Goal: Task Accomplishment & Management: Use online tool/utility

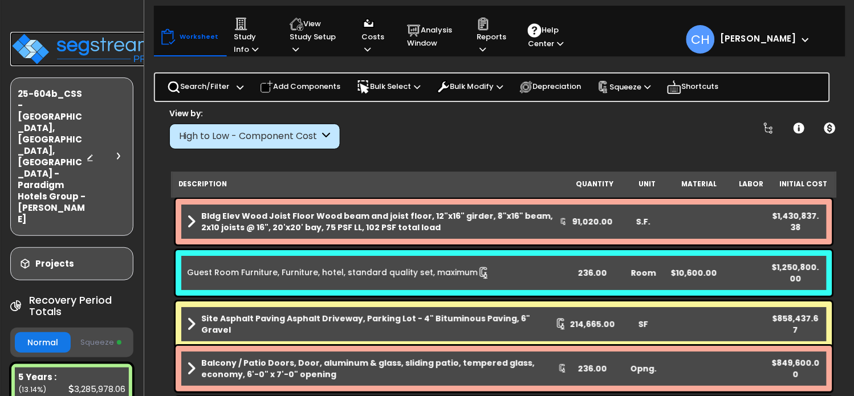
click at [76, 47] on img at bounding box center [84, 49] width 148 height 34
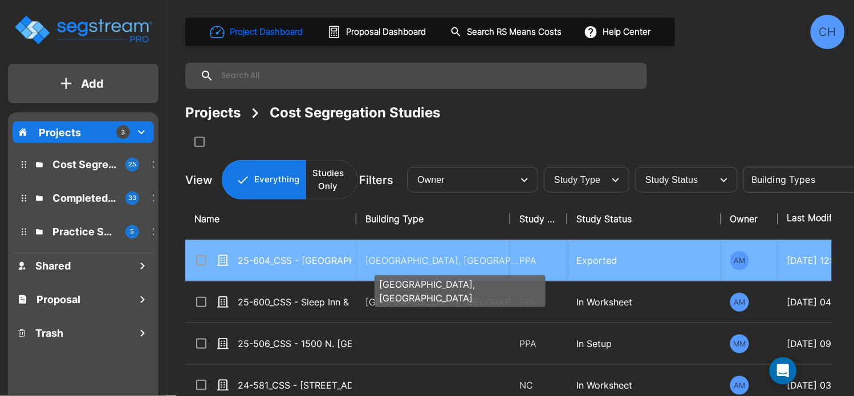
click at [376, 259] on p "[GEOGRAPHIC_DATA], [GEOGRAPHIC_DATA]" at bounding box center [442, 261] width 154 height 14
click at [376, 259] on p "Motel-Hotel, Motel-Hotel Site" at bounding box center [442, 261] width 154 height 14
checkbox input "true"
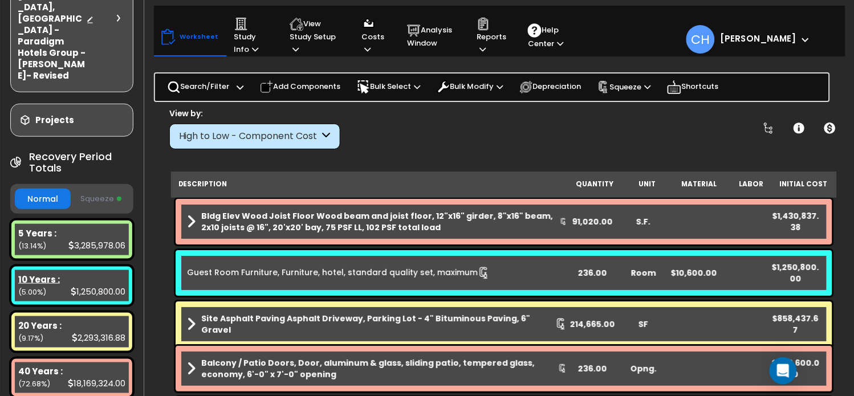
scroll to position [123, 0]
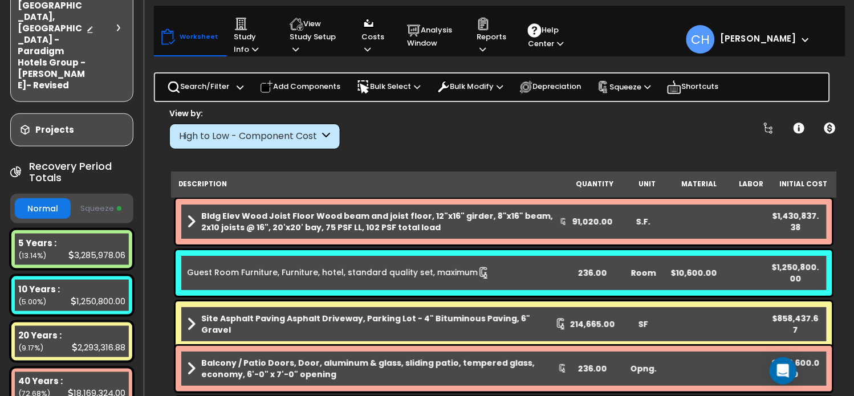
click at [97, 199] on button "Squeeze" at bounding box center [102, 209] width 56 height 20
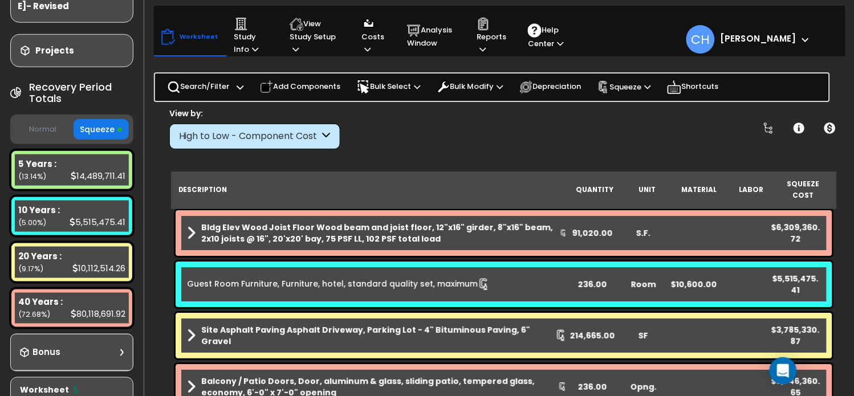
scroll to position [209, 0]
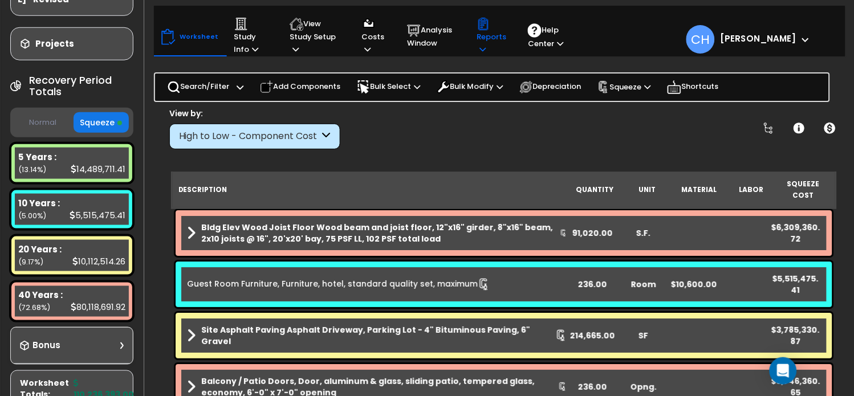
click at [479, 47] on icon at bounding box center [482, 49] width 6 height 7
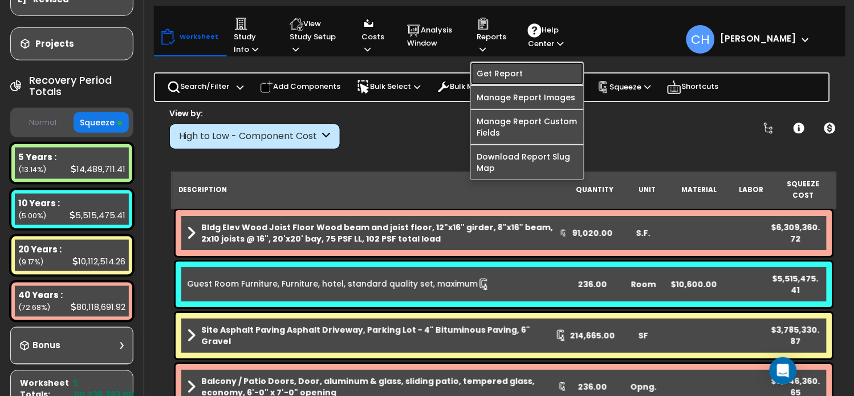
click at [513, 74] on link "Get Report" at bounding box center [527, 73] width 113 height 23
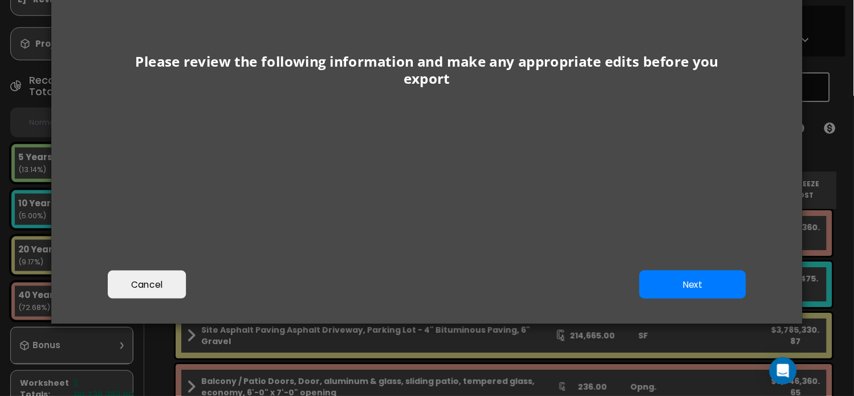
scroll to position [156, 0]
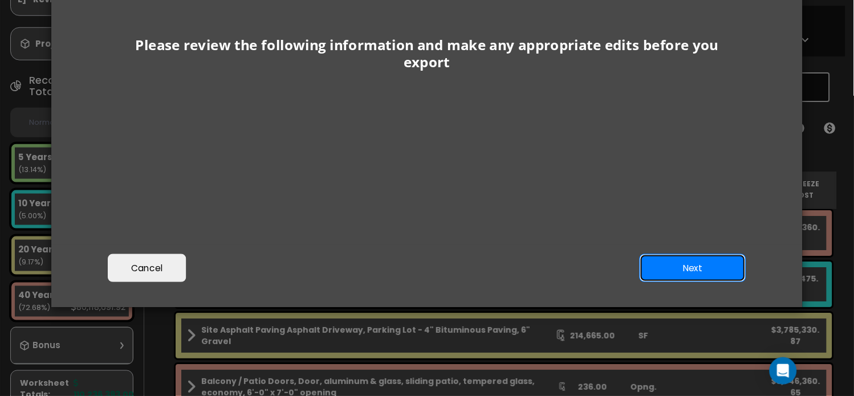
click at [687, 265] on button "Next" at bounding box center [693, 268] width 107 height 29
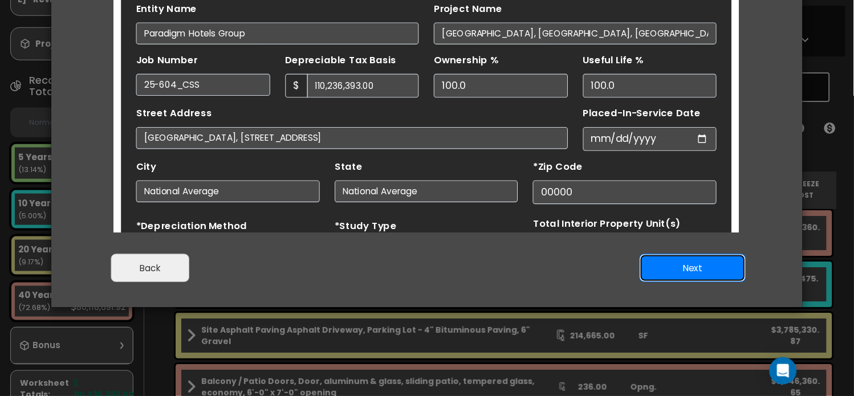
click at [687, 265] on button "Next" at bounding box center [693, 268] width 107 height 29
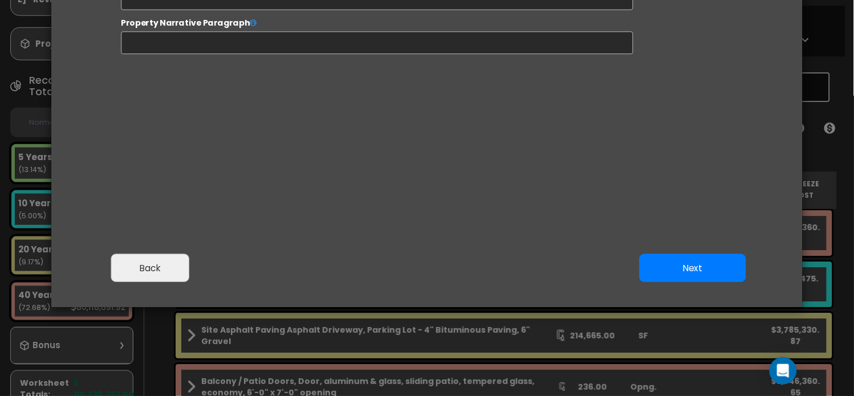
select select "2024"
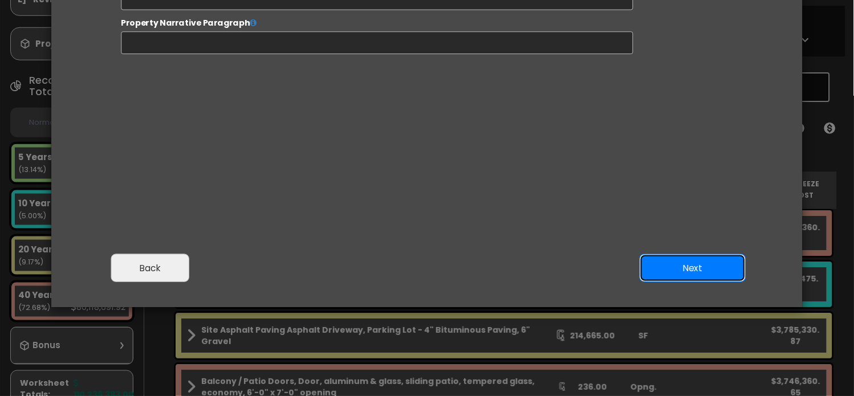
click at [687, 265] on button "Next" at bounding box center [693, 268] width 107 height 29
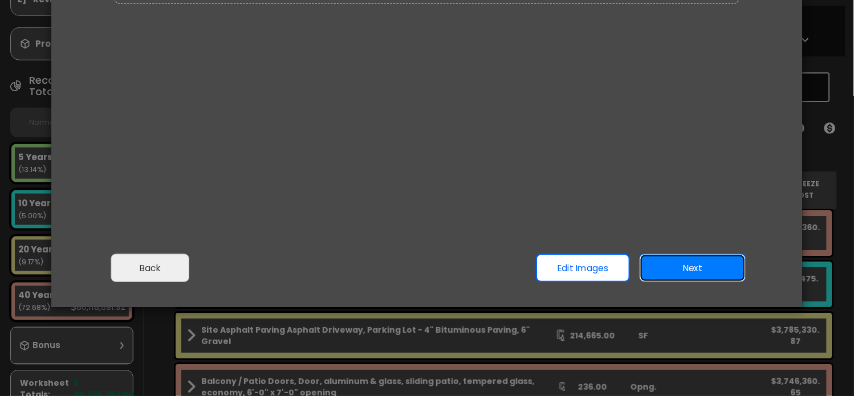
scroll to position [0, 0]
click at [687, 265] on button "Next" at bounding box center [693, 268] width 107 height 29
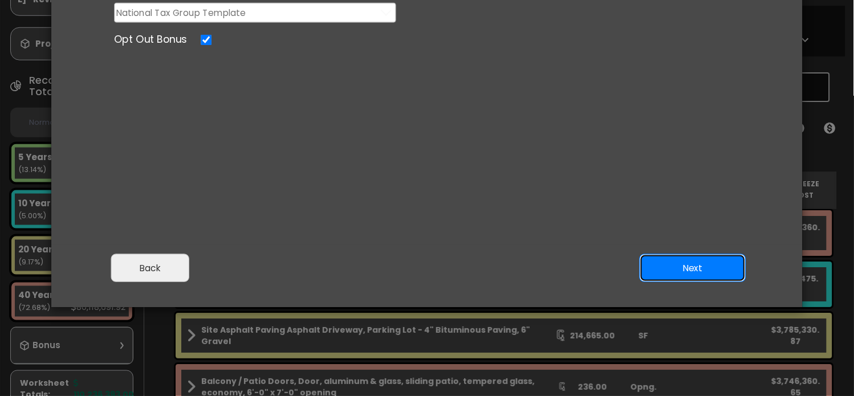
scroll to position [75, 0]
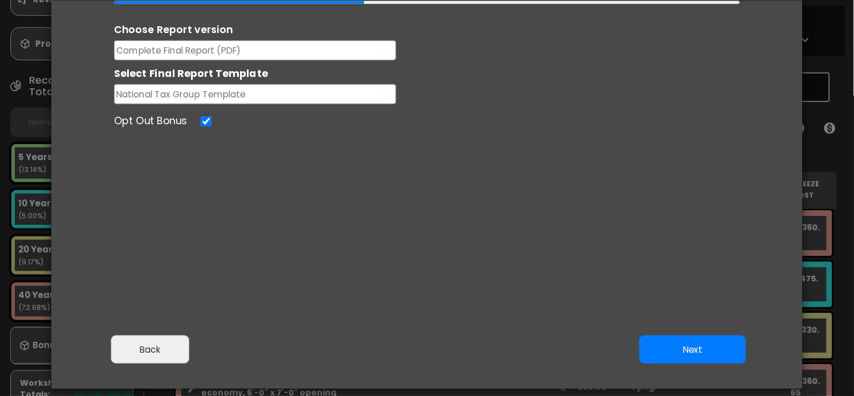
click at [244, 45] on button "Complete Final Report (PDF)" at bounding box center [255, 50] width 282 height 20
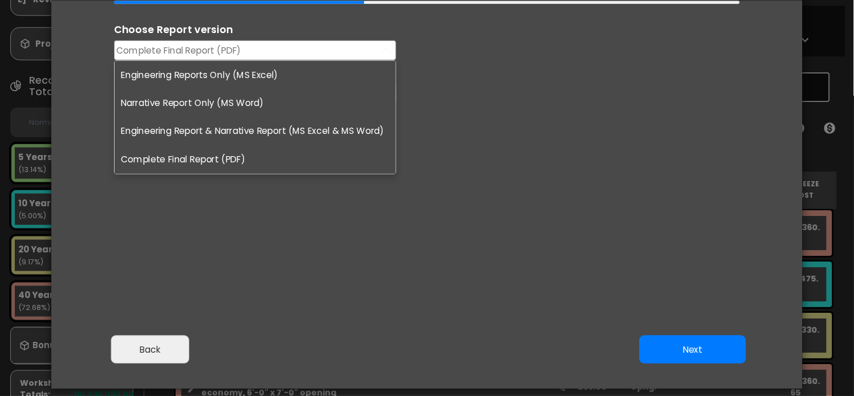
click at [227, 75] on li "Engineering Reports Only (MS Excel)" at bounding box center [255, 75] width 281 height 29
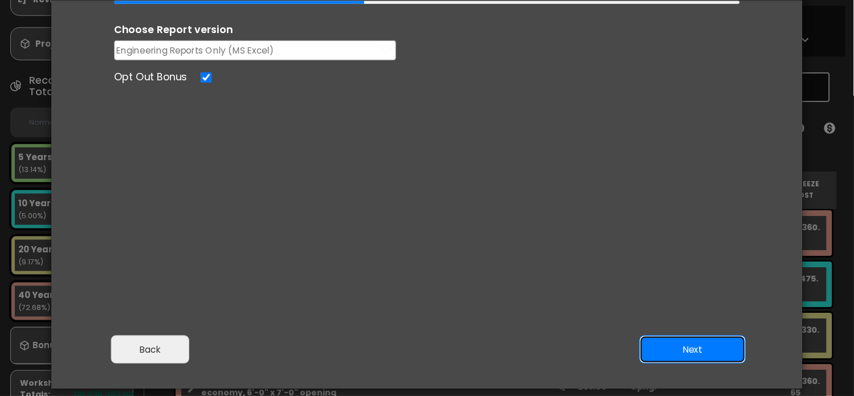
click at [689, 355] on button "Next" at bounding box center [693, 350] width 107 height 29
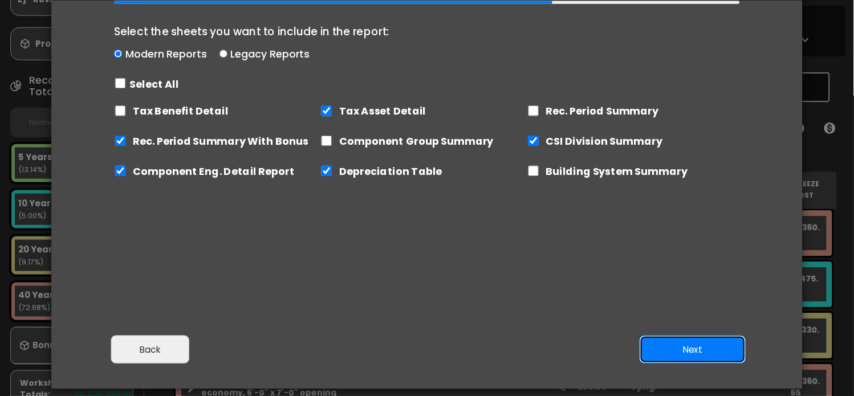
click at [708, 340] on button "Next" at bounding box center [693, 350] width 107 height 29
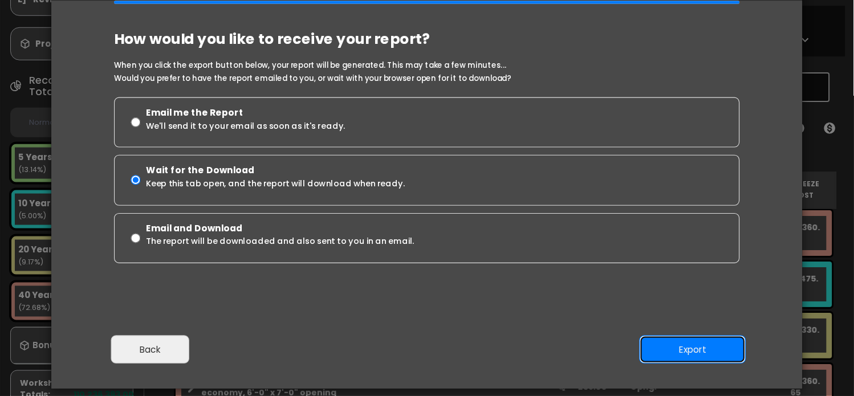
click at [682, 350] on button "Export" at bounding box center [693, 350] width 107 height 29
